Goal: Check status

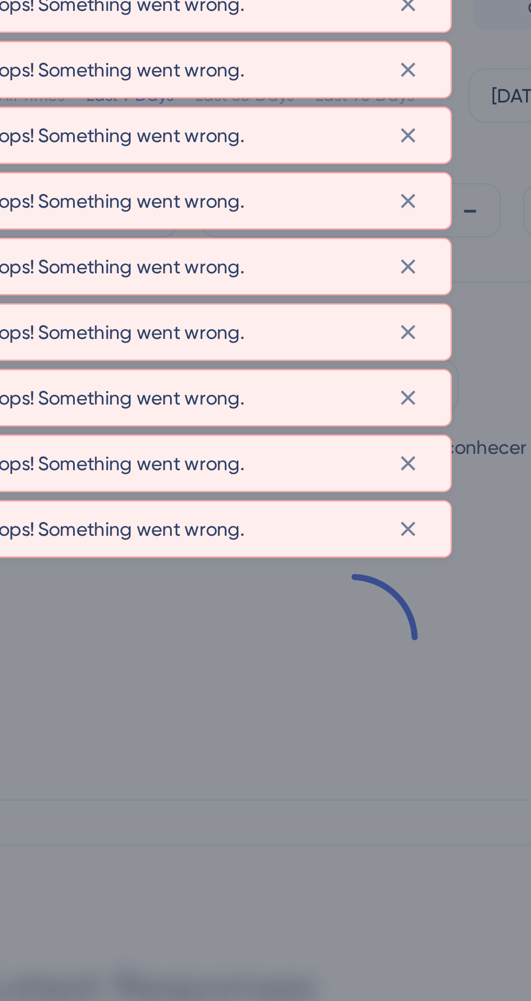
click at [362, 254] on button at bounding box center [353, 254] width 17 height 17
